Goal: Information Seeking & Learning: Learn about a topic

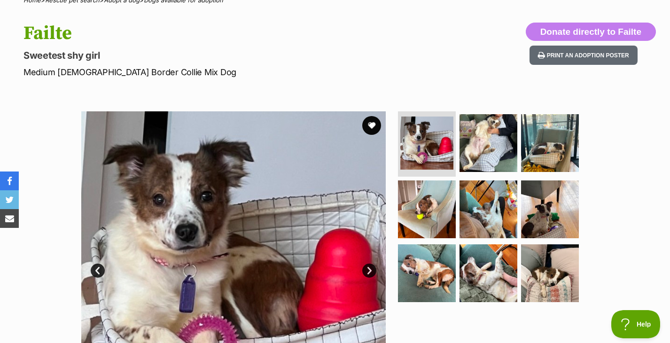
scroll to position [80, 0]
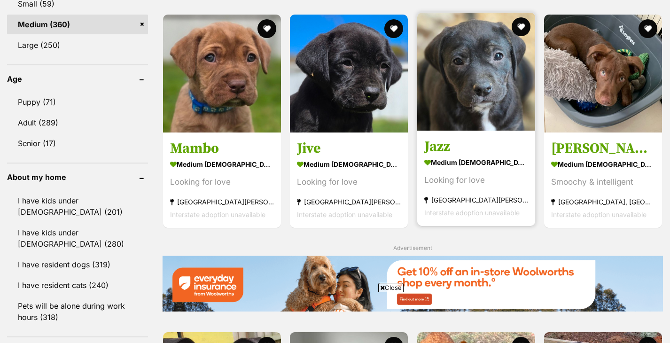
scroll to position [904, 0]
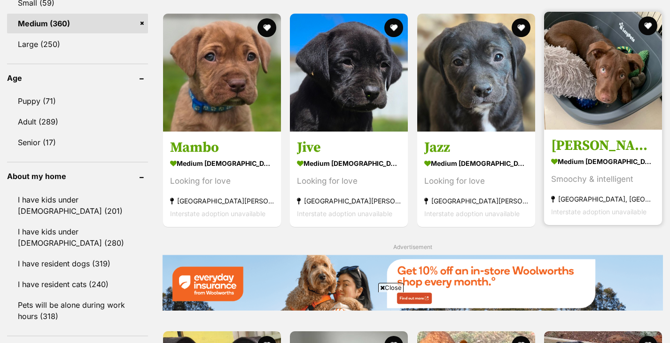
click at [588, 93] on img at bounding box center [603, 71] width 118 height 118
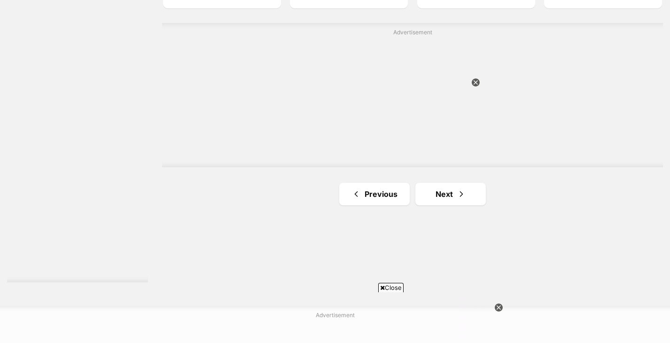
scroll to position [1672, 0]
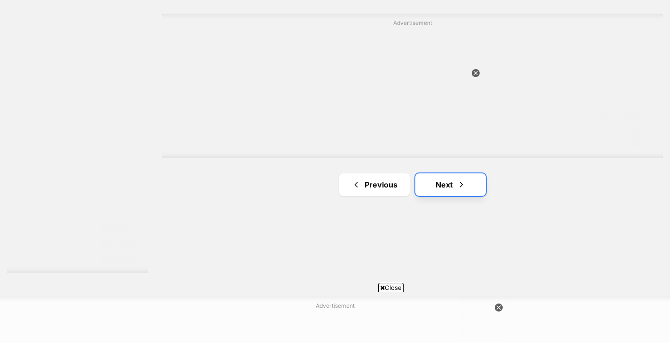
click at [454, 184] on link "Next" at bounding box center [451, 184] width 71 height 23
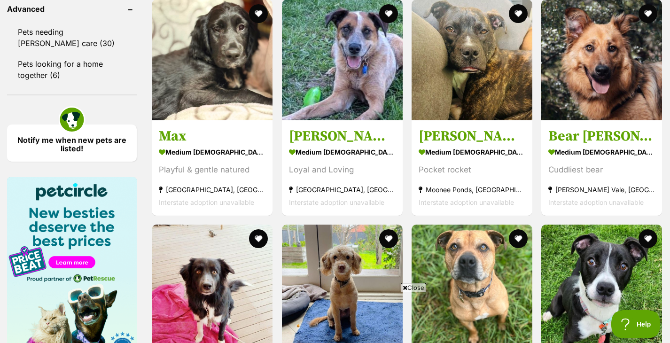
scroll to position [1244, 0]
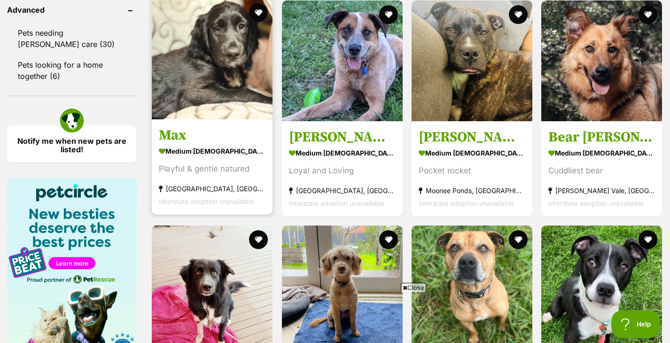
click at [210, 57] on img at bounding box center [212, 59] width 121 height 121
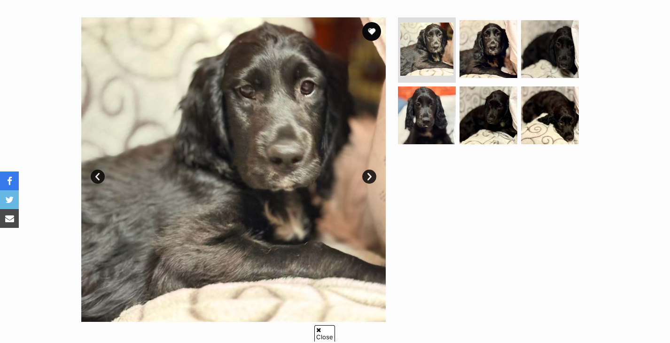
click at [372, 175] on link "Next" at bounding box center [369, 177] width 14 height 14
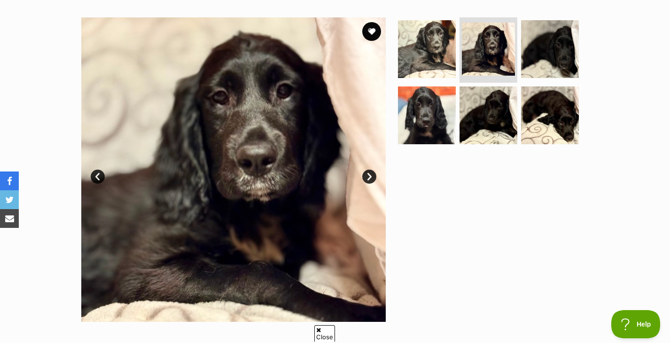
click at [372, 175] on link "Next" at bounding box center [369, 177] width 14 height 14
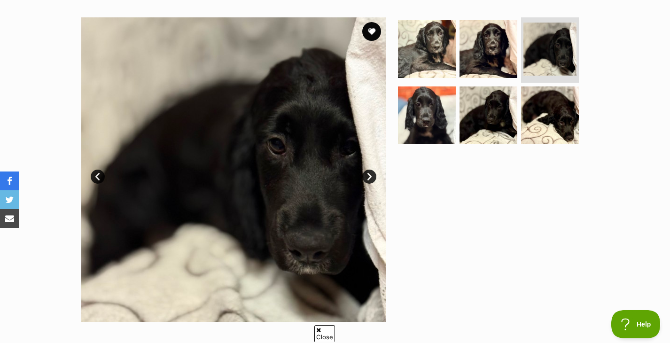
click at [372, 175] on link "Next" at bounding box center [369, 177] width 14 height 14
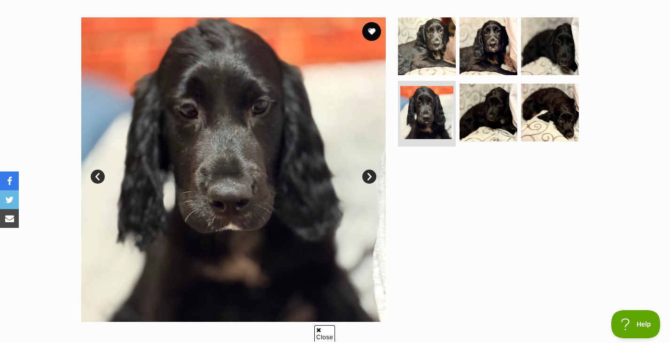
click at [372, 175] on link "Next" at bounding box center [369, 177] width 14 height 14
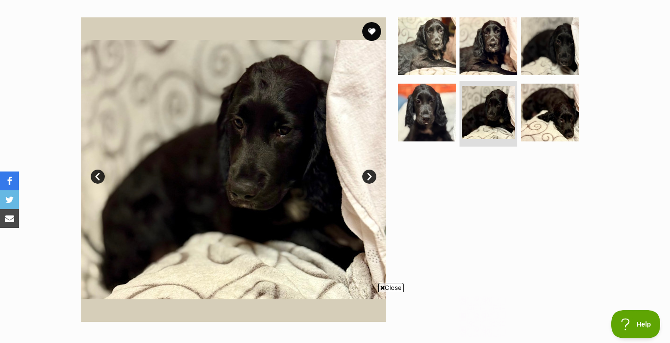
click at [372, 175] on link "Next" at bounding box center [369, 177] width 14 height 14
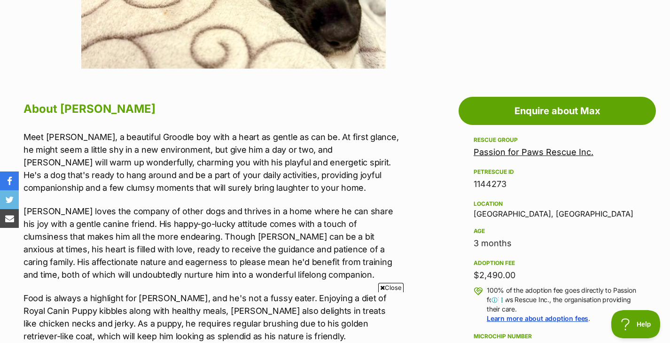
scroll to position [435, 0]
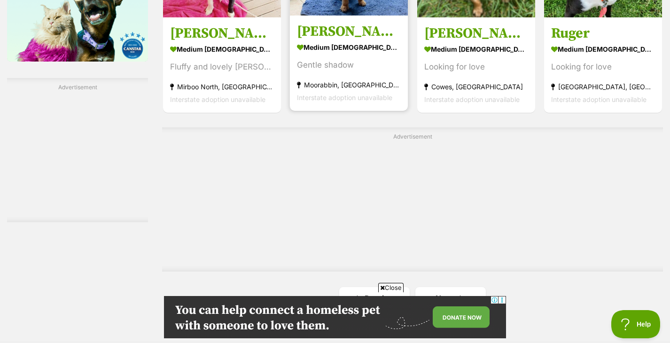
scroll to position [1559, 0]
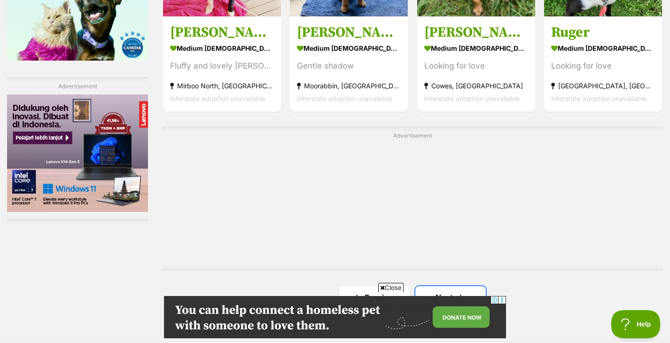
click at [447, 286] on link "Next" at bounding box center [451, 297] width 71 height 23
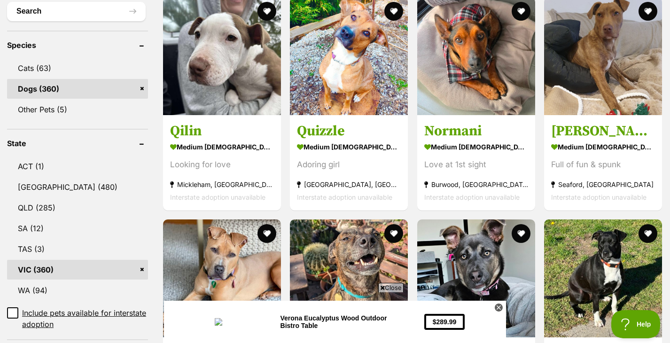
click at [394, 287] on span "Close" at bounding box center [390, 287] width 25 height 9
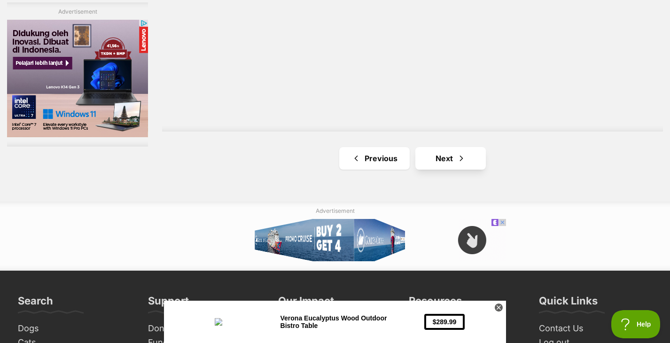
scroll to position [1759, 0]
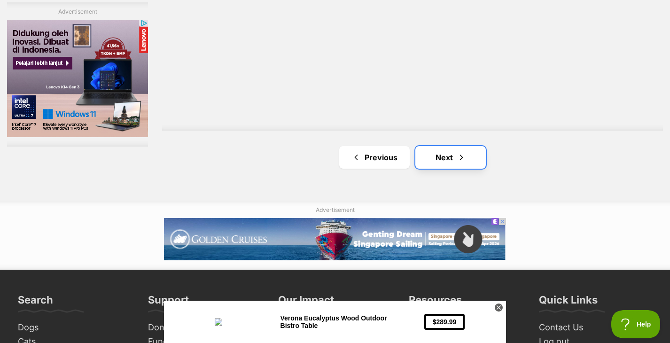
click at [453, 161] on link "Next" at bounding box center [451, 157] width 71 height 23
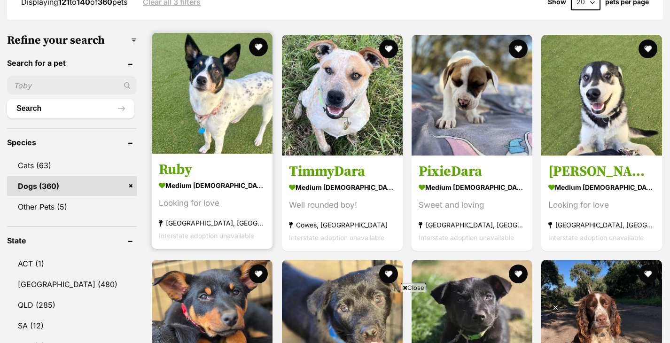
click at [201, 126] on img at bounding box center [212, 93] width 121 height 121
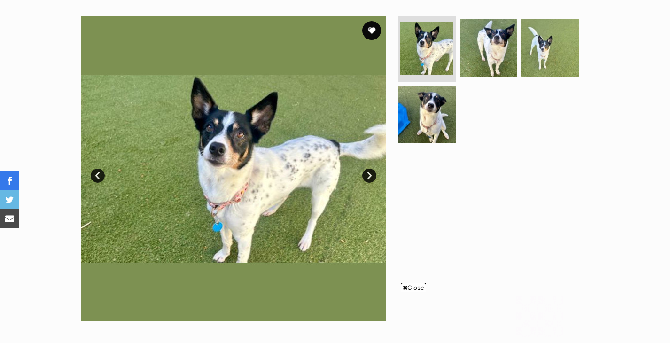
click at [373, 174] on link "Next" at bounding box center [369, 176] width 14 height 14
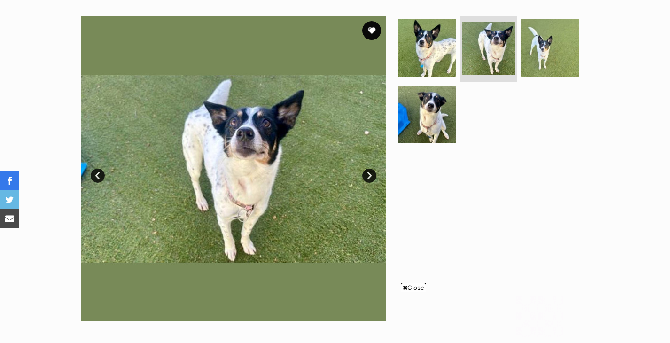
click at [373, 174] on link "Next" at bounding box center [369, 176] width 14 height 14
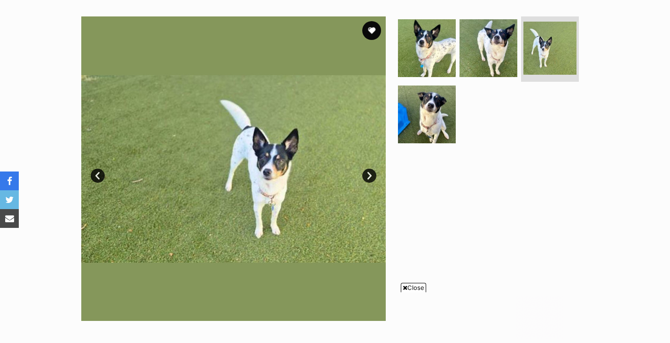
click at [373, 174] on link "Next" at bounding box center [369, 176] width 14 height 14
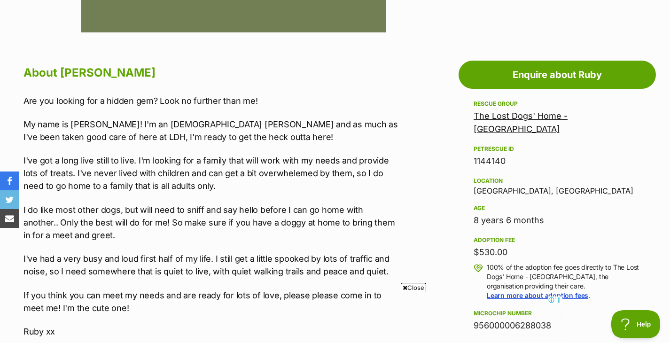
scroll to position [468, 0]
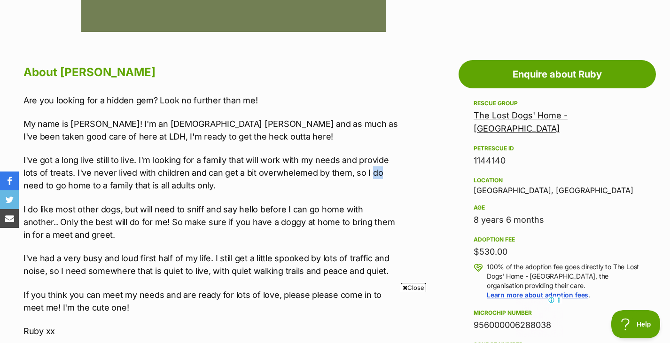
click at [340, 150] on div "Are you looking for a hidden gem? Look no further than me! My name is [PERSON_N…" at bounding box center [212, 228] width 376 height 268
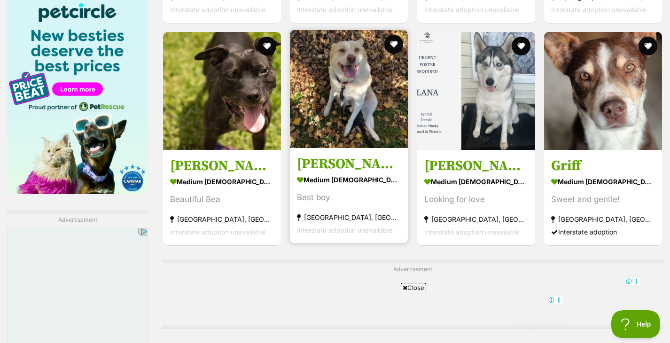
scroll to position [1427, 0]
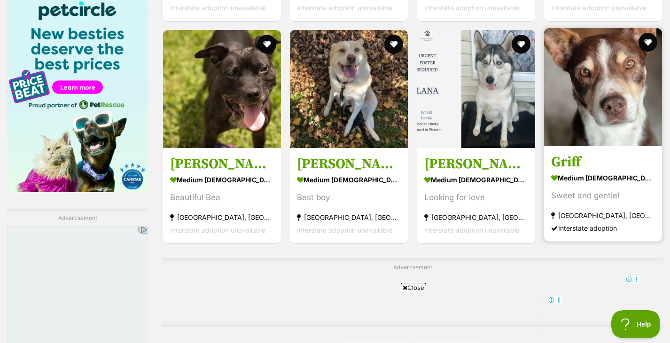
click at [591, 117] on img at bounding box center [603, 87] width 118 height 118
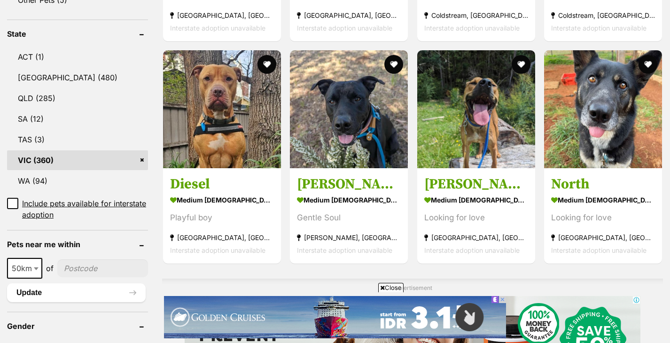
click at [389, 289] on span "Close" at bounding box center [390, 287] width 25 height 9
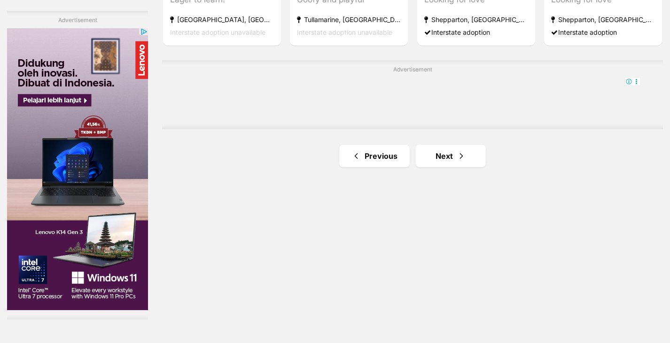
scroll to position [1631, 0]
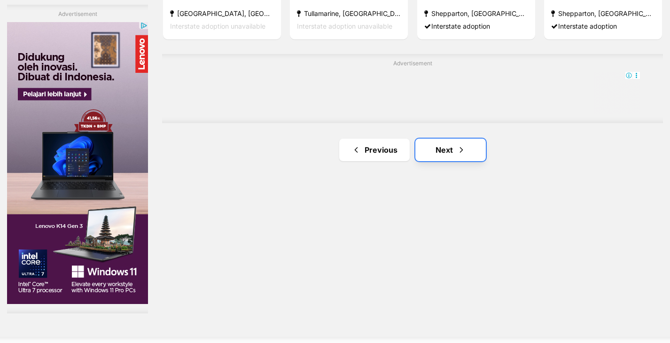
click at [450, 154] on link "Next" at bounding box center [451, 150] width 71 height 23
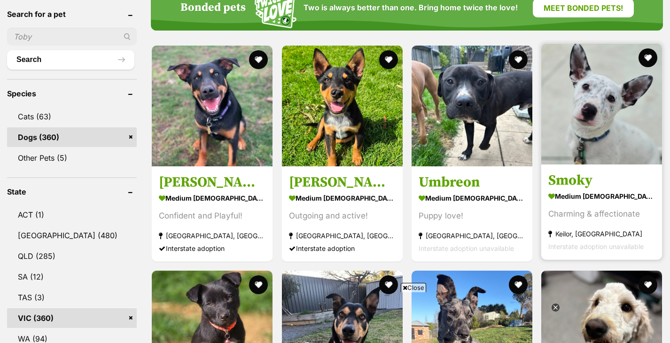
click at [603, 117] on img at bounding box center [602, 104] width 121 height 121
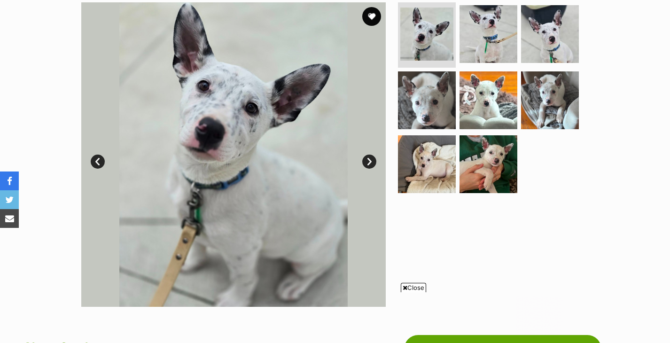
click at [370, 159] on link "Next" at bounding box center [369, 162] width 14 height 14
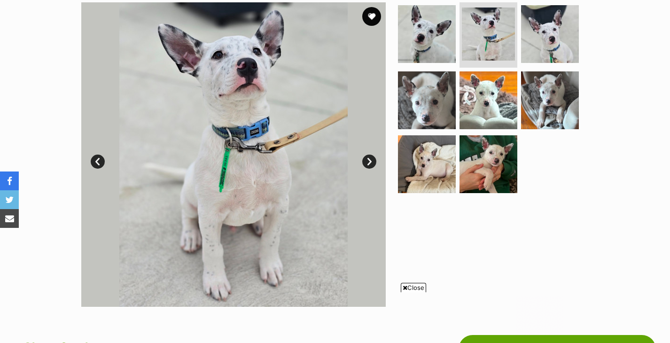
click at [370, 159] on link "Next" at bounding box center [369, 162] width 14 height 14
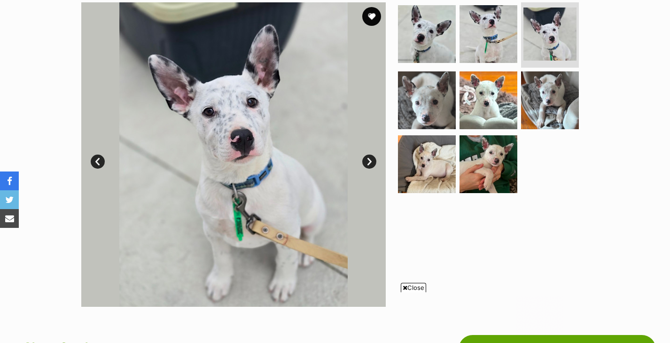
click at [370, 159] on link "Next" at bounding box center [369, 162] width 14 height 14
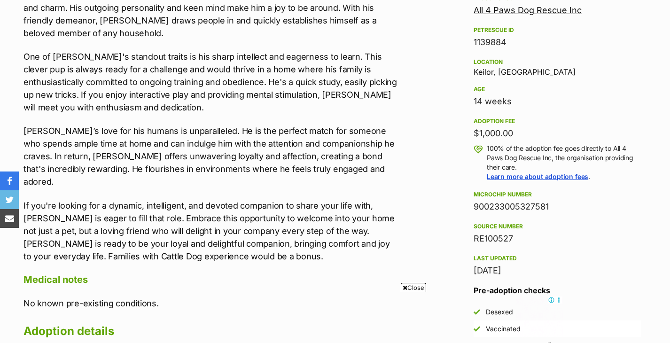
scroll to position [575, 0]
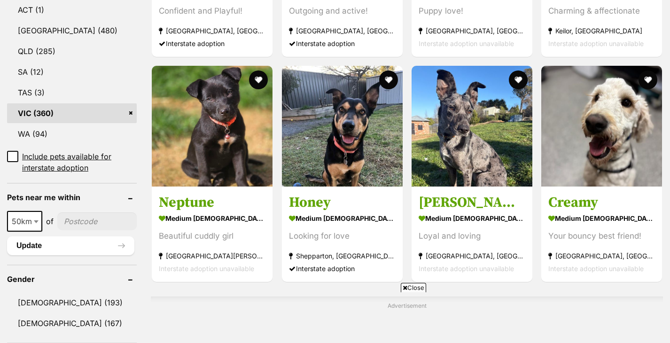
scroll to position [540, 0]
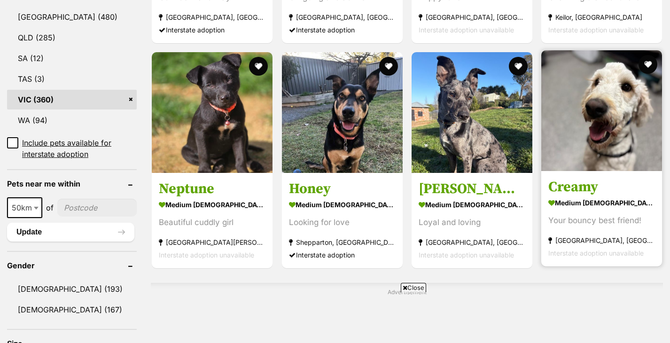
click at [608, 131] on img at bounding box center [602, 110] width 121 height 121
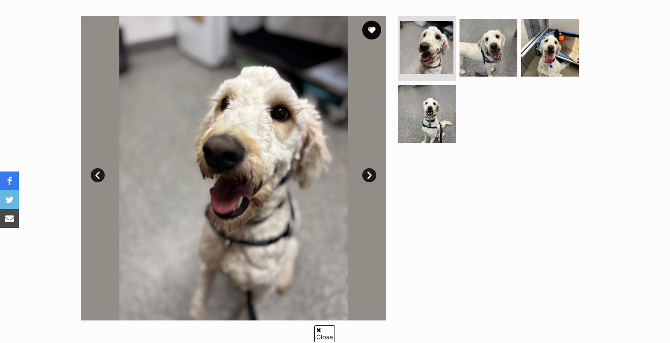
click at [373, 173] on link "Next" at bounding box center [369, 175] width 14 height 14
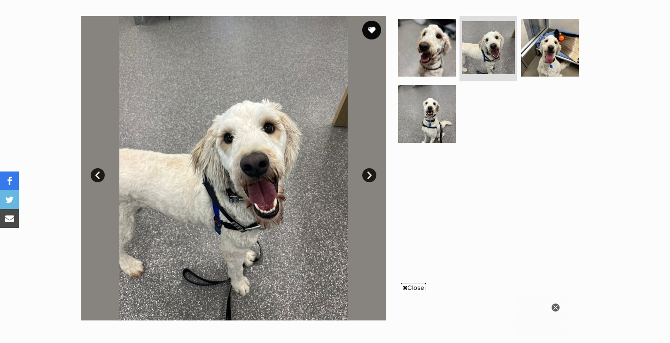
click at [373, 173] on link "Next" at bounding box center [369, 175] width 14 height 14
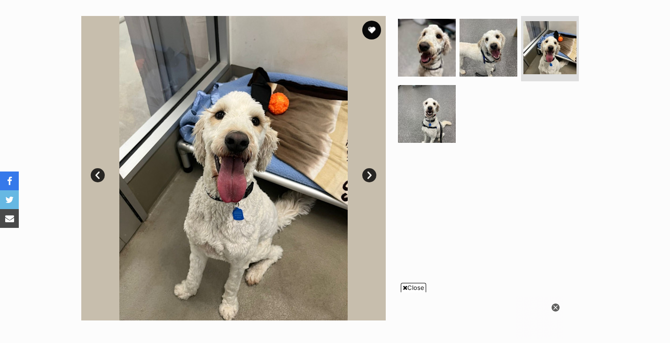
click at [373, 173] on link "Next" at bounding box center [369, 175] width 14 height 14
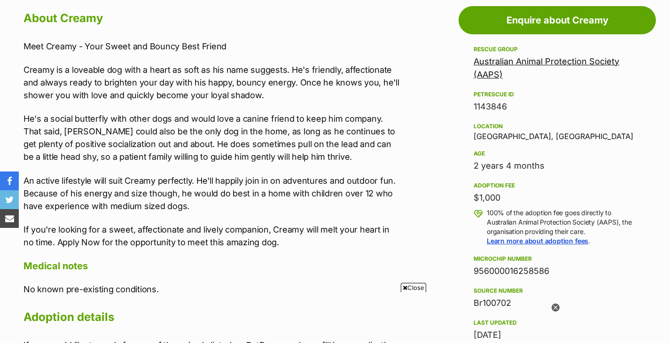
scroll to position [524, 0]
